Goal: Information Seeking & Learning: Learn about a topic

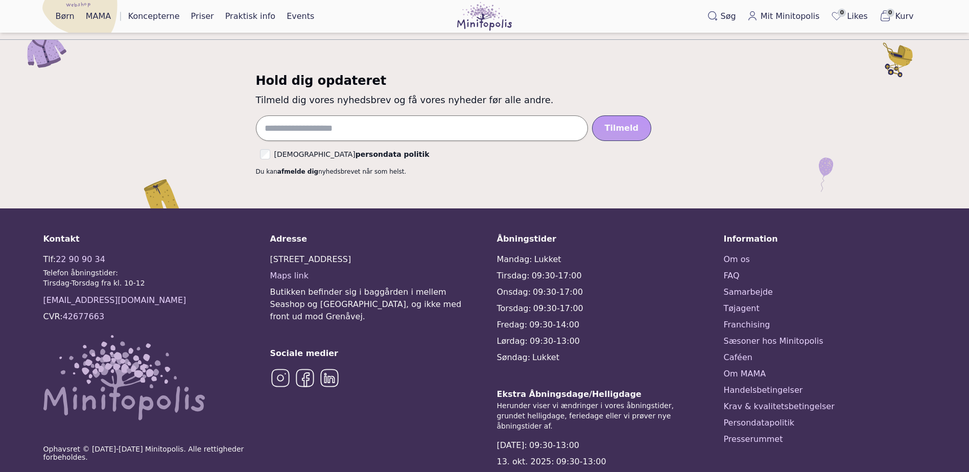
scroll to position [2501, 0]
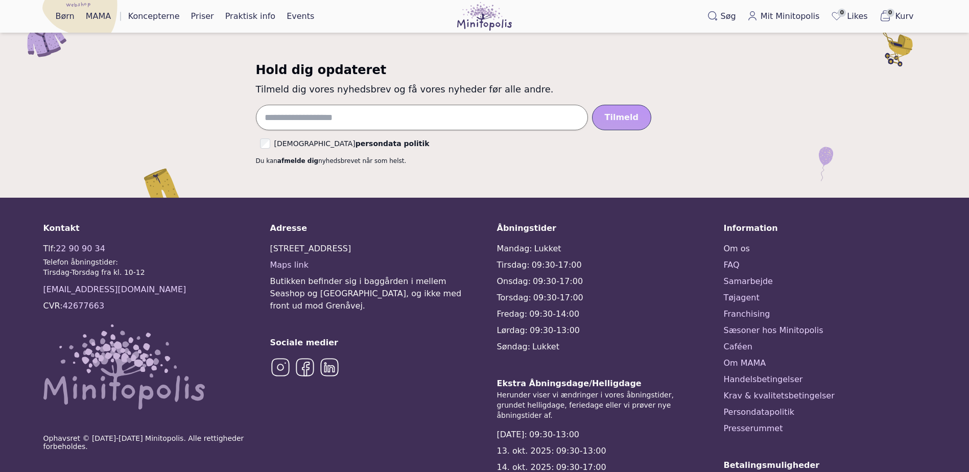
click at [745, 243] on link "Om os" at bounding box center [825, 249] width 202 height 12
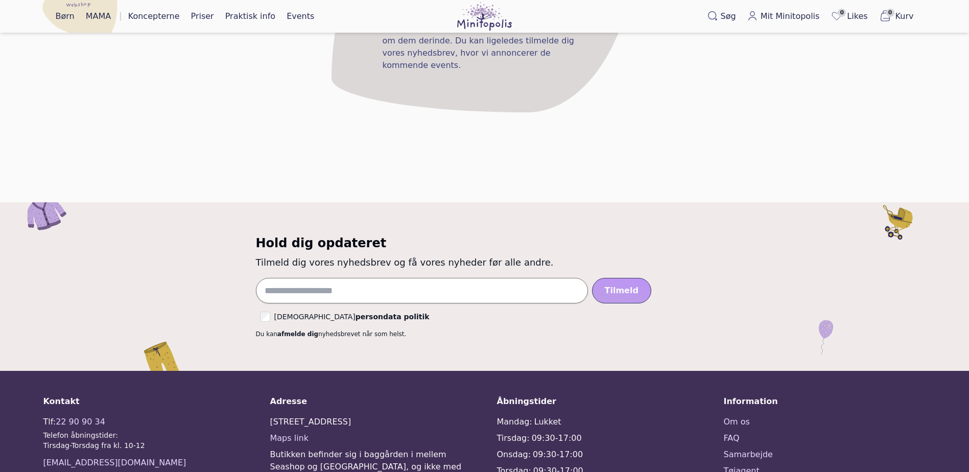
scroll to position [1801, 0]
